Goal: Find specific page/section: Find specific page/section

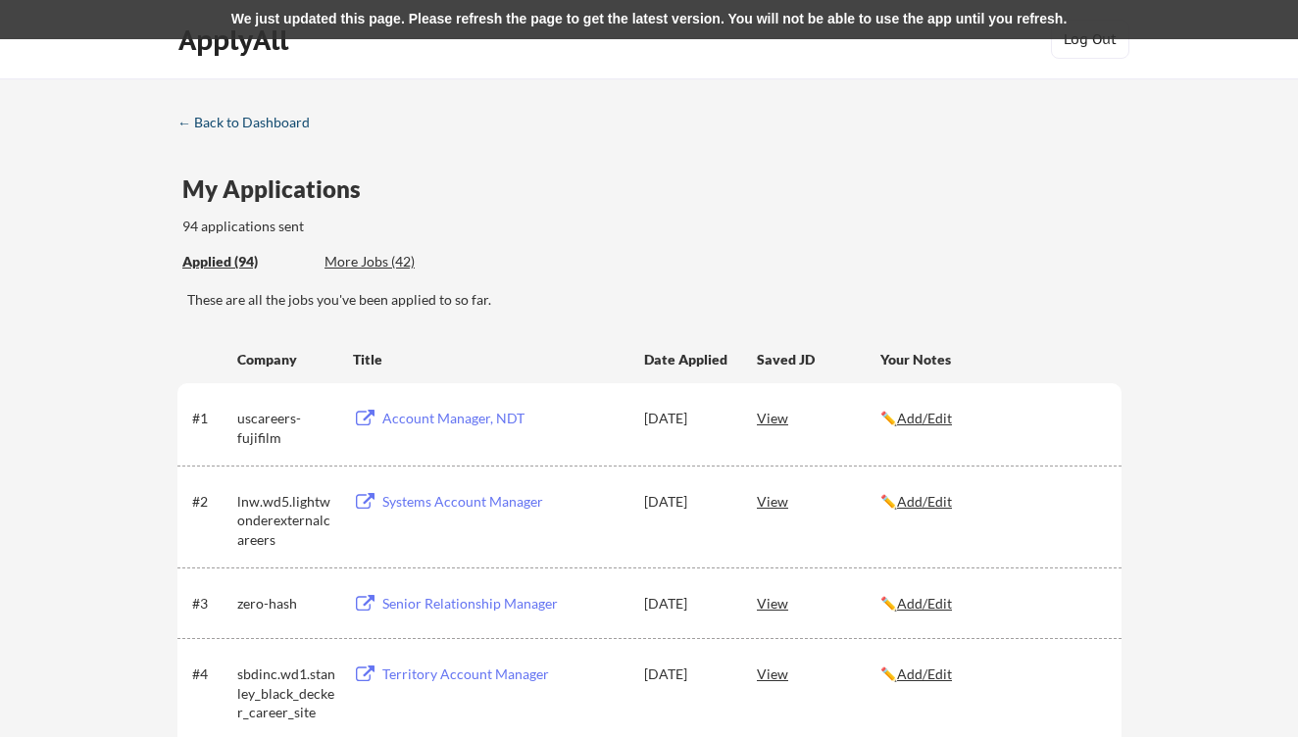
click at [236, 126] on div "← Back to Dashboard" at bounding box center [250, 123] width 147 height 14
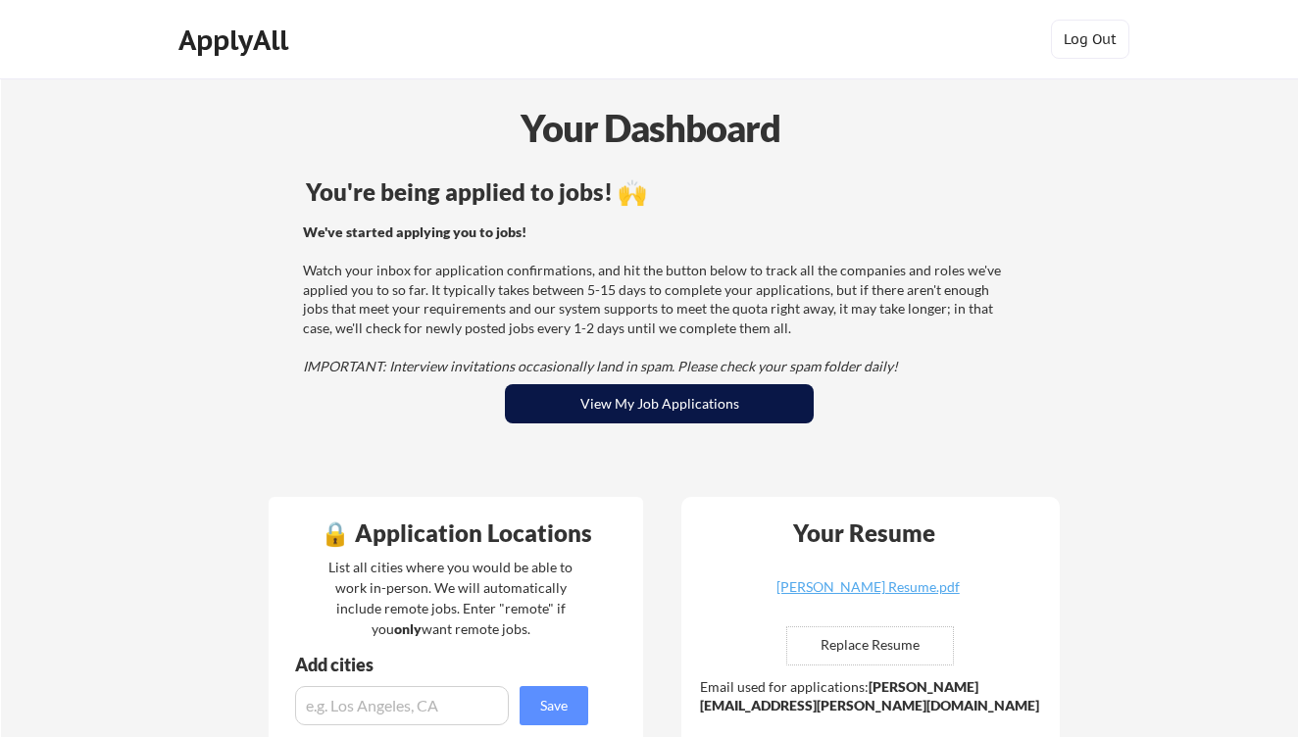
click at [664, 404] on button "View My Job Applications" at bounding box center [659, 403] width 309 height 39
